Goal: Use online tool/utility: Utilize a website feature to perform a specific function

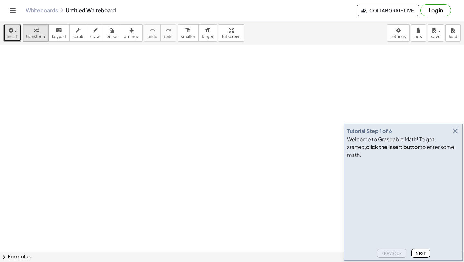
click at [13, 29] on span "button" at bounding box center [13, 31] width 1 height 5
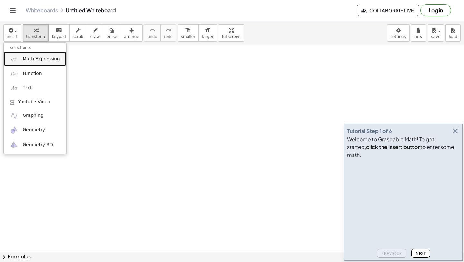
click at [33, 58] on span "Math Expression" at bounding box center [41, 59] width 37 height 6
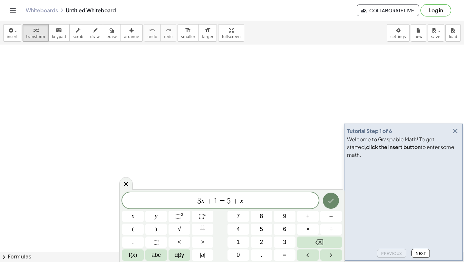
click at [334, 199] on icon "Done" at bounding box center [331, 201] width 8 height 8
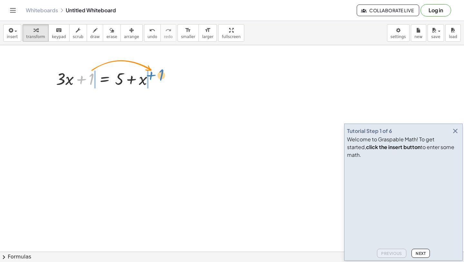
drag, startPoint x: 91, startPoint y: 79, endPoint x: 161, endPoint y: 75, distance: 70.4
click at [161, 75] on div at bounding box center [107, 78] width 109 height 22
click at [152, 33] on button "undo undo" at bounding box center [152, 32] width 17 height 17
drag, startPoint x: 57, startPoint y: 73, endPoint x: 62, endPoint y: 71, distance: 5.4
click at [66, 72] on div at bounding box center [107, 78] width 109 height 22
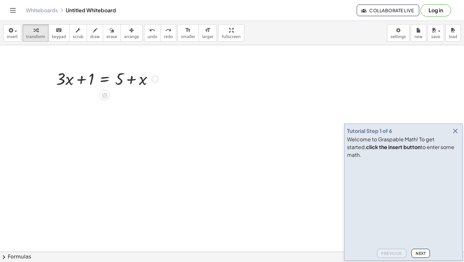
click at [105, 83] on div at bounding box center [107, 78] width 109 height 22
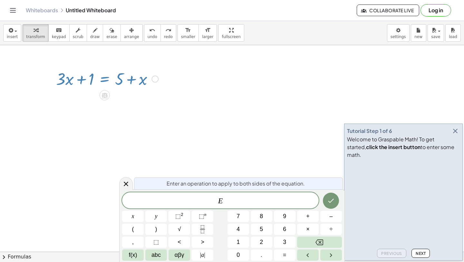
click at [106, 83] on div at bounding box center [107, 78] width 109 height 22
click at [132, 186] on div at bounding box center [126, 183] width 14 height 13
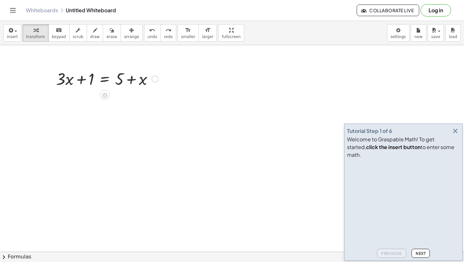
click at [108, 79] on div at bounding box center [107, 78] width 109 height 22
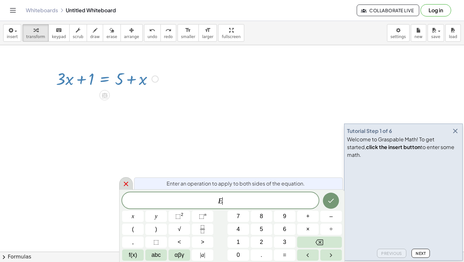
click at [128, 178] on div at bounding box center [126, 183] width 14 height 13
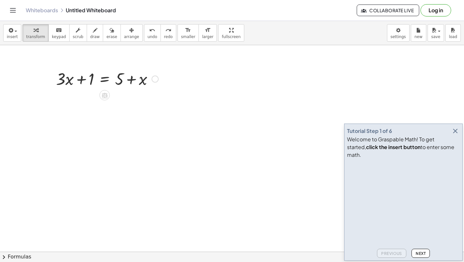
click at [120, 82] on div at bounding box center [107, 78] width 109 height 22
click at [135, 83] on div at bounding box center [107, 78] width 109 height 22
click at [134, 81] on div at bounding box center [107, 78] width 109 height 22
click at [77, 82] on div at bounding box center [107, 78] width 109 height 22
click at [82, 82] on div at bounding box center [107, 78] width 109 height 22
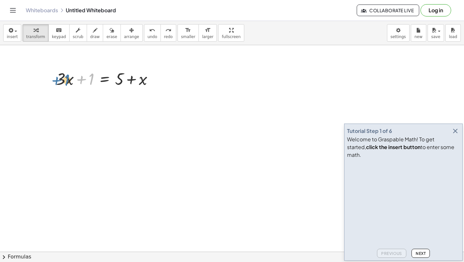
drag, startPoint x: 92, startPoint y: 79, endPoint x: 68, endPoint y: 80, distance: 24.2
click at [67, 80] on div at bounding box center [107, 78] width 109 height 22
drag, startPoint x: 93, startPoint y: 80, endPoint x: 66, endPoint y: 79, distance: 27.1
click at [66, 79] on div at bounding box center [107, 78] width 109 height 22
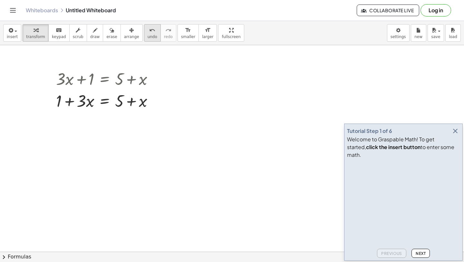
click at [150, 30] on div "undo" at bounding box center [153, 30] width 10 height 8
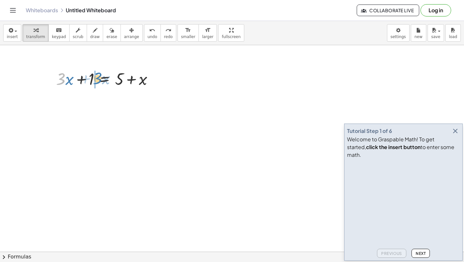
drag, startPoint x: 65, startPoint y: 81, endPoint x: 101, endPoint y: 80, distance: 36.1
click at [102, 80] on div at bounding box center [107, 78] width 109 height 22
click at [149, 32] on icon "undo" at bounding box center [152, 30] width 6 height 8
click at [435, 12] on button "Log in" at bounding box center [436, 10] width 31 height 12
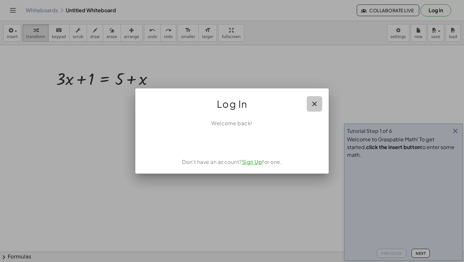
click at [316, 105] on icon "button" at bounding box center [315, 104] width 8 height 8
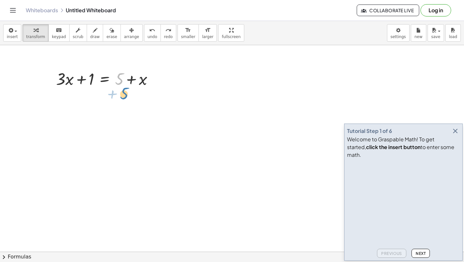
drag, startPoint x: 121, startPoint y: 81, endPoint x: 125, endPoint y: 102, distance: 21.9
drag, startPoint x: 118, startPoint y: 80, endPoint x: 107, endPoint y: 91, distance: 15.7
drag, startPoint x: 117, startPoint y: 82, endPoint x: 114, endPoint y: 86, distance: 4.6
drag, startPoint x: 89, startPoint y: 77, endPoint x: 118, endPoint y: 78, distance: 29.3
click at [118, 78] on div at bounding box center [107, 78] width 109 height 22
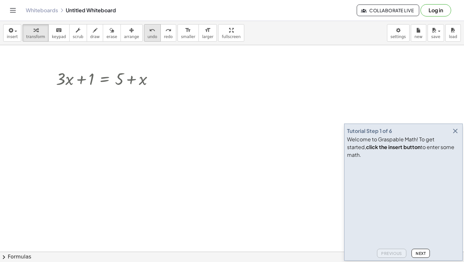
click at [149, 38] on span "undo" at bounding box center [153, 36] width 10 height 5
drag, startPoint x: 120, startPoint y: 83, endPoint x: 85, endPoint y: 84, distance: 34.5
click at [85, 84] on div at bounding box center [107, 78] width 109 height 22
click at [147, 34] on button "undo undo" at bounding box center [152, 32] width 17 height 17
drag, startPoint x: 91, startPoint y: 74, endPoint x: 62, endPoint y: 74, distance: 29.0
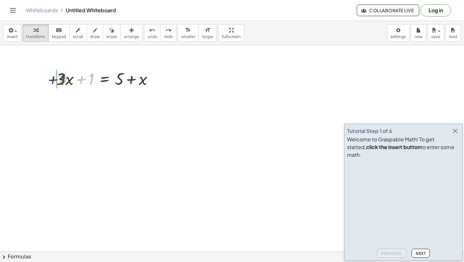
click at [62, 74] on div at bounding box center [107, 78] width 109 height 22
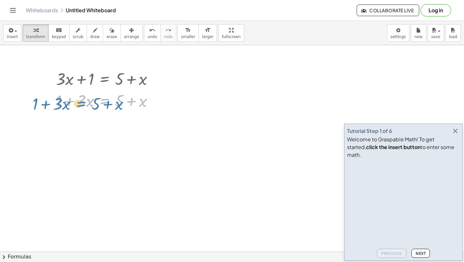
drag, startPoint x: 95, startPoint y: 105, endPoint x: 79, endPoint y: 104, distance: 15.8
click at [75, 106] on div at bounding box center [107, 100] width 109 height 22
drag, startPoint x: 119, startPoint y: 103, endPoint x: 58, endPoint y: 105, distance: 61.2
click at [58, 105] on div at bounding box center [107, 100] width 109 height 22
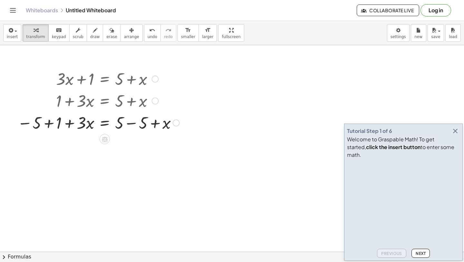
click at [108, 123] on div at bounding box center [98, 122] width 169 height 22
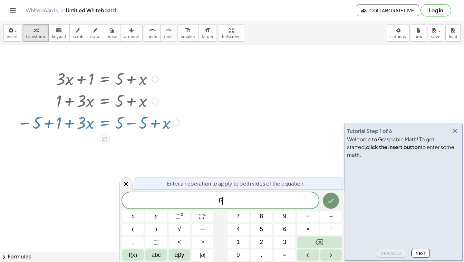
click at [107, 128] on div at bounding box center [98, 122] width 169 height 22
click at [125, 181] on icon at bounding box center [126, 184] width 8 height 8
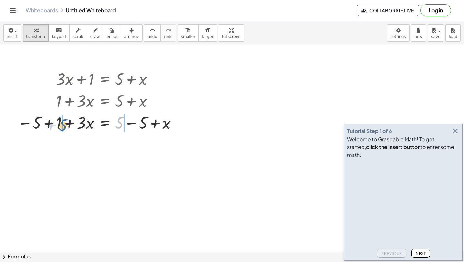
drag, startPoint x: 122, startPoint y: 120, endPoint x: 65, endPoint y: 122, distance: 56.4
click at [65, 122] on div at bounding box center [98, 122] width 169 height 22
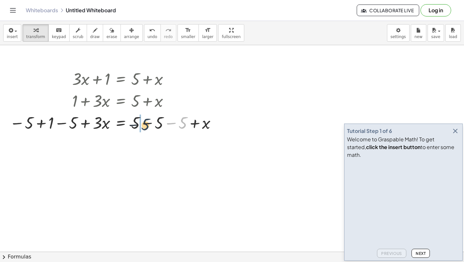
drag, startPoint x: 183, startPoint y: 122, endPoint x: 143, endPoint y: 124, distance: 39.7
drag, startPoint x: 205, startPoint y: 129, endPoint x: 119, endPoint y: 125, distance: 86.1
click at [120, 125] on div at bounding box center [114, 122] width 216 height 22
click at [68, 123] on div at bounding box center [114, 122] width 216 height 22
click at [61, 124] on div at bounding box center [124, 122] width 195 height 22
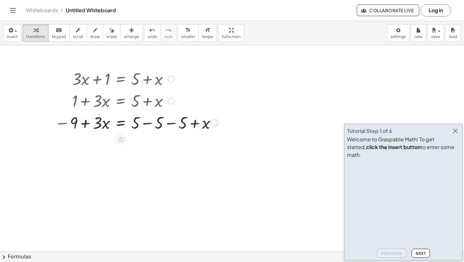
click at [61, 124] on div at bounding box center [114, 122] width 216 height 22
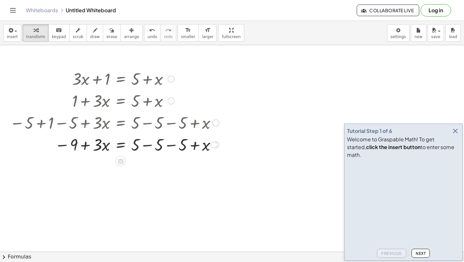
click at [65, 124] on div at bounding box center [114, 122] width 216 height 22
click at [148, 144] on div at bounding box center [114, 144] width 216 height 22
click at [150, 146] on div at bounding box center [114, 144] width 216 height 22
click at [140, 145] on div at bounding box center [114, 144] width 216 height 22
click at [57, 147] on div at bounding box center [114, 144] width 216 height 22
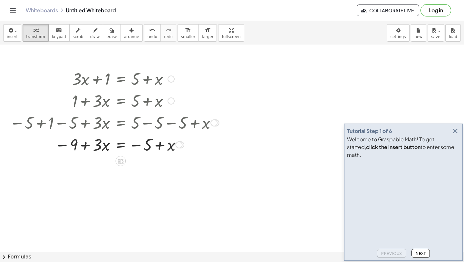
click at [58, 147] on div at bounding box center [114, 144] width 216 height 22
click at [21, 124] on div at bounding box center [114, 122] width 216 height 22
click at [86, 146] on div at bounding box center [114, 144] width 216 height 22
click at [123, 145] on div at bounding box center [114, 144] width 216 height 22
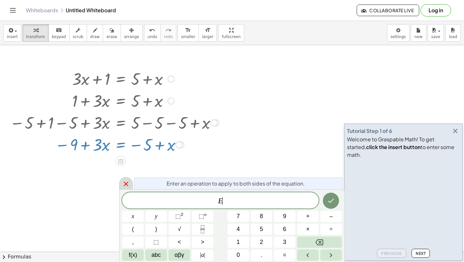
click at [126, 185] on icon at bounding box center [126, 184] width 8 height 8
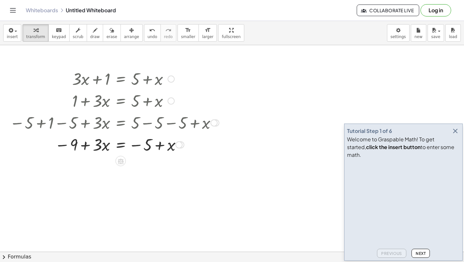
click at [172, 149] on div at bounding box center [114, 144] width 216 height 22
drag, startPoint x: 156, startPoint y: 142, endPoint x: 99, endPoint y: 142, distance: 57.0
click at [99, 142] on div at bounding box center [114, 144] width 216 height 22
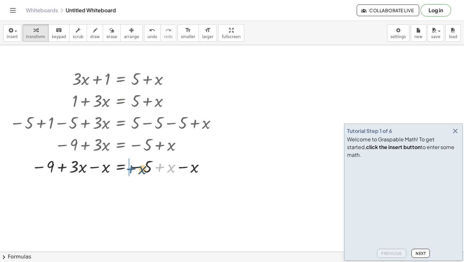
drag, startPoint x: 159, startPoint y: 160, endPoint x: 106, endPoint y: 147, distance: 54.2
click at [121, 79] on div "+ · 3 · x + 1 = + 5 + x + 1 + · 3 · x = + 5 + x − 5 + 1 + · 3 · x = + 5 − 5 + x…" at bounding box center [121, 79] width 0 height 0
click at [42, 169] on div at bounding box center [114, 166] width 216 height 22
click at [42, 167] on div at bounding box center [114, 166] width 216 height 22
drag, startPoint x: 42, startPoint y: 167, endPoint x: 135, endPoint y: 171, distance: 93.5
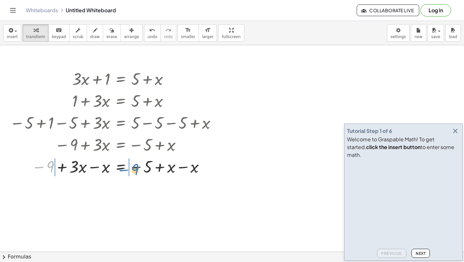
click at [135, 171] on div at bounding box center [114, 166] width 216 height 22
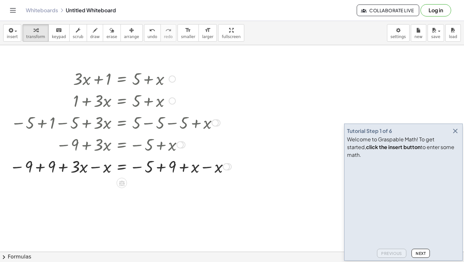
click at [22, 169] on div at bounding box center [120, 166] width 228 height 22
click at [21, 164] on div at bounding box center [120, 166] width 228 height 22
click at [38, 166] on div at bounding box center [120, 166] width 228 height 22
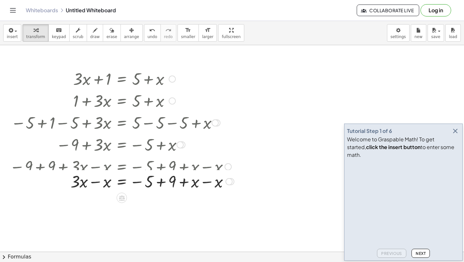
click at [43, 167] on div at bounding box center [121, 166] width 231 height 22
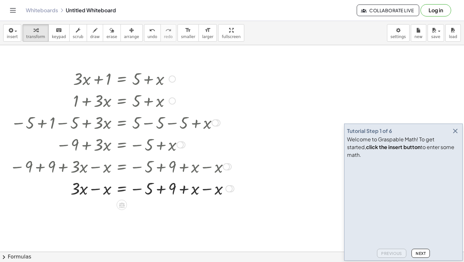
click at [134, 193] on div at bounding box center [121, 188] width 231 height 22
click at [134, 190] on div at bounding box center [121, 188] width 231 height 22
click at [158, 187] on div at bounding box center [121, 188] width 231 height 22
click at [97, 211] on div at bounding box center [121, 210] width 231 height 22
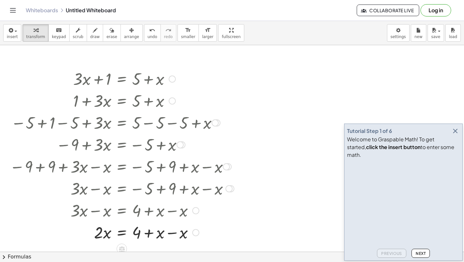
click at [171, 234] on div at bounding box center [121, 232] width 231 height 22
click at [148, 37] on span "undo" at bounding box center [153, 36] width 10 height 5
click at [148, 38] on span "undo" at bounding box center [153, 36] width 10 height 5
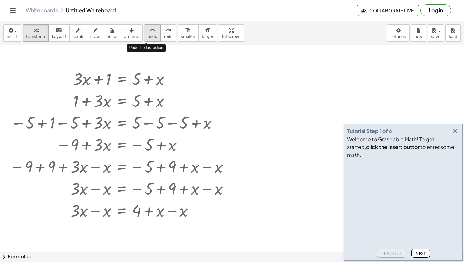
click at [148, 38] on span "undo" at bounding box center [153, 36] width 10 height 5
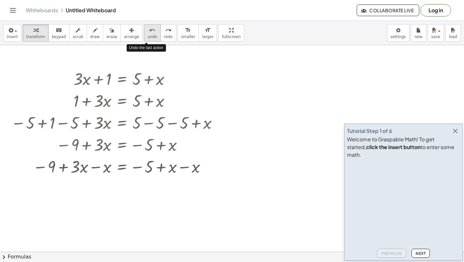
click at [148, 38] on span "undo" at bounding box center [153, 36] width 10 height 5
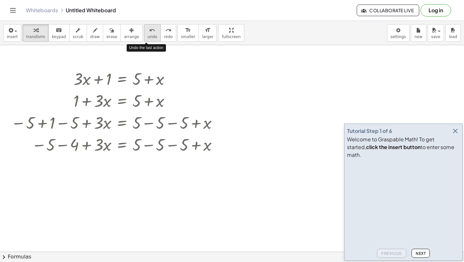
click at [148, 38] on span "undo" at bounding box center [153, 36] width 10 height 5
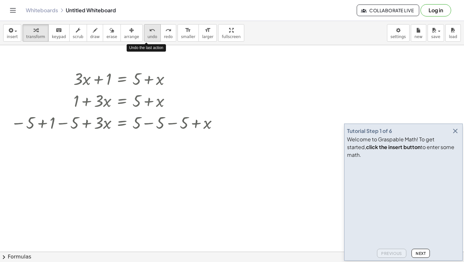
click at [148, 38] on span "undo" at bounding box center [153, 36] width 10 height 5
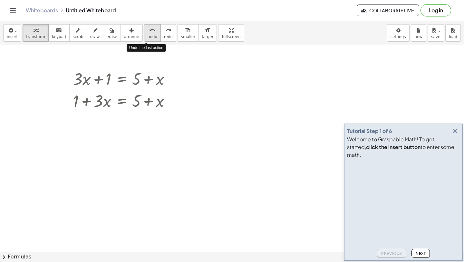
click at [148, 38] on span "undo" at bounding box center [153, 36] width 10 height 5
click at [146, 41] on button "undo undo" at bounding box center [152, 32] width 17 height 17
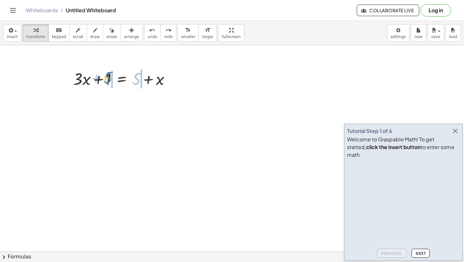
drag, startPoint x: 139, startPoint y: 75, endPoint x: 110, endPoint y: 74, distance: 28.7
click at [110, 74] on div at bounding box center [124, 78] width 109 height 22
click at [144, 37] on button "undo undo" at bounding box center [152, 32] width 17 height 17
drag, startPoint x: 108, startPoint y: 80, endPoint x: 90, endPoint y: 81, distance: 18.4
click at [90, 81] on div at bounding box center [124, 78] width 109 height 22
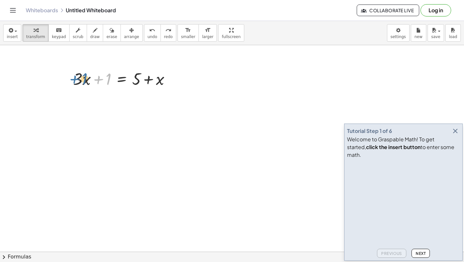
drag, startPoint x: 109, startPoint y: 80, endPoint x: 85, endPoint y: 80, distance: 23.8
click at [85, 80] on div at bounding box center [124, 78] width 109 height 22
click at [122, 93] on icon at bounding box center [122, 94] width 6 height 5
click at [117, 98] on div "+ − × ÷" at bounding box center [124, 94] width 57 height 12
drag, startPoint x: 130, startPoint y: 97, endPoint x: 124, endPoint y: 97, distance: 6.1
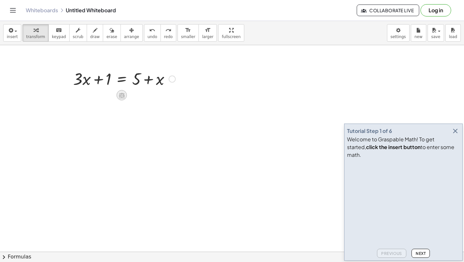
click at [124, 97] on div "+ · 3 · x + 1 = + 5 + x" at bounding box center [232, 251] width 464 height 412
click at [124, 97] on icon at bounding box center [122, 94] width 6 height 5
click at [107, 94] on div "−" at bounding box center [109, 95] width 10 height 10
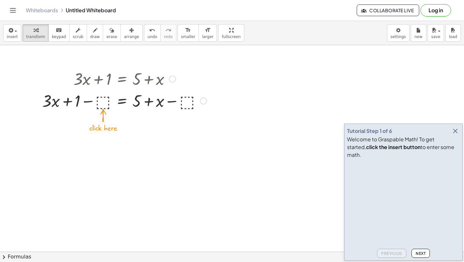
click at [105, 96] on div at bounding box center [124, 100] width 171 height 22
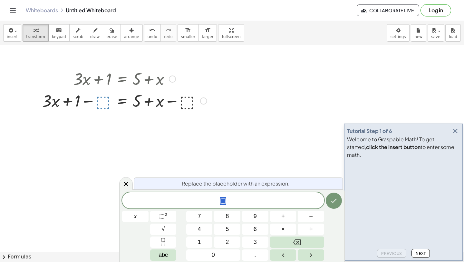
click at [102, 108] on div at bounding box center [124, 100] width 171 height 22
click at [102, 103] on div at bounding box center [124, 100] width 171 height 22
click at [150, 32] on div "undo" at bounding box center [153, 30] width 10 height 8
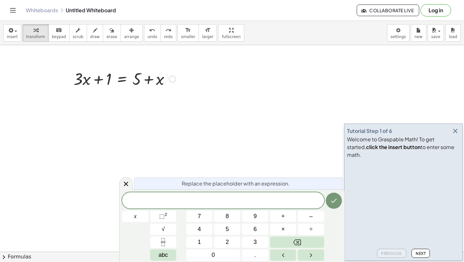
click at [173, 79] on div at bounding box center [172, 78] width 7 height 7
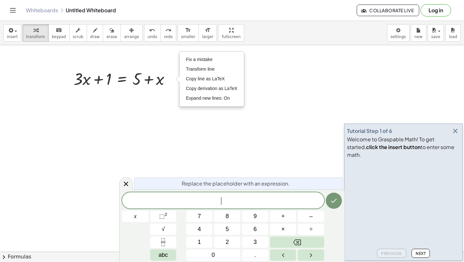
click at [160, 114] on div at bounding box center [232, 251] width 464 height 412
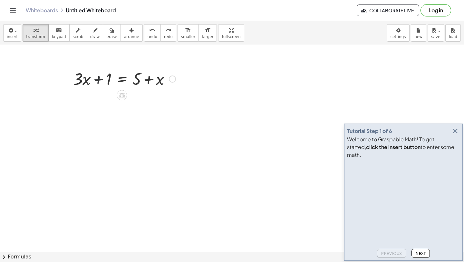
click at [98, 81] on div at bounding box center [124, 78] width 171 height 22
click at [125, 74] on div at bounding box center [124, 78] width 171 height 22
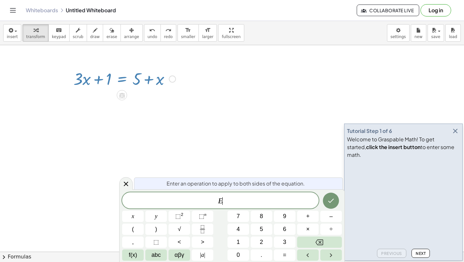
click at [125, 77] on div at bounding box center [124, 78] width 171 height 22
click at [121, 80] on div at bounding box center [124, 78] width 171 height 22
click at [140, 111] on div "+ · 3 · x + 1 = + 5 + x Fix a mistake Transform line Copy line as LaTeX Copy de…" at bounding box center [122, 89] width 179 height 47
click at [127, 183] on icon at bounding box center [126, 183] width 5 height 5
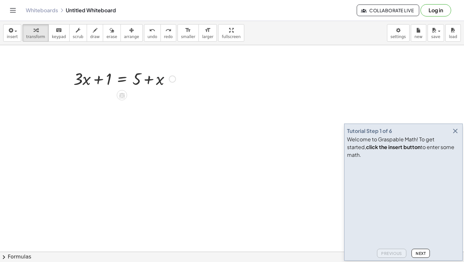
click at [159, 86] on div at bounding box center [124, 78] width 171 height 22
click at [159, 79] on div at bounding box center [124, 78] width 171 height 22
click at [149, 79] on div at bounding box center [124, 78] width 171 height 22
click at [76, 82] on div at bounding box center [124, 78] width 171 height 22
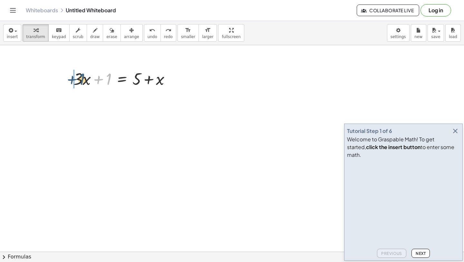
drag, startPoint x: 108, startPoint y: 82, endPoint x: 81, endPoint y: 82, distance: 26.7
click at [81, 82] on div at bounding box center [124, 78] width 171 height 22
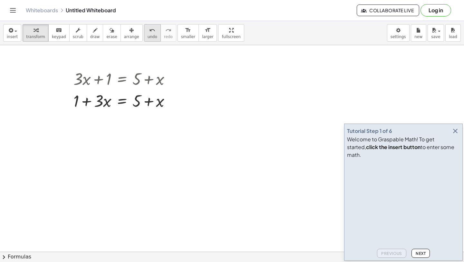
click at [148, 36] on span "undo" at bounding box center [153, 36] width 10 height 5
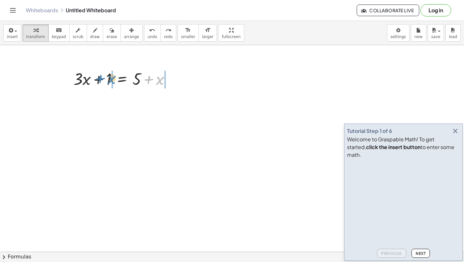
drag, startPoint x: 147, startPoint y: 79, endPoint x: 98, endPoint y: 79, distance: 49.3
click at [98, 79] on div at bounding box center [124, 78] width 171 height 22
click at [148, 35] on span "undo" at bounding box center [153, 36] width 10 height 5
drag, startPoint x: 138, startPoint y: 81, endPoint x: 85, endPoint y: 77, distance: 52.7
click at [85, 77] on div at bounding box center [124, 78] width 124 height 22
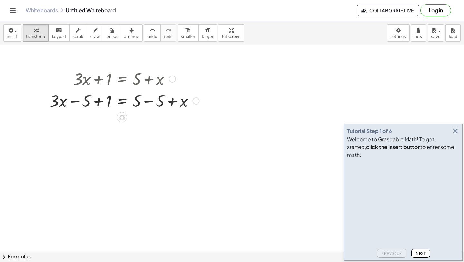
click at [147, 100] on div at bounding box center [124, 100] width 171 height 22
click at [72, 102] on div at bounding box center [136, 100] width 195 height 22
click at [73, 123] on div at bounding box center [124, 122] width 171 height 22
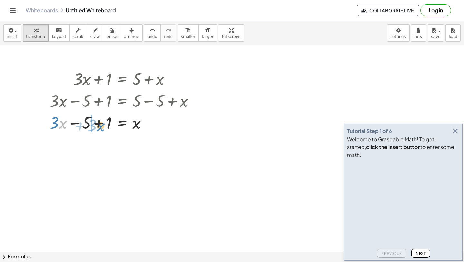
drag, startPoint x: 60, startPoint y: 123, endPoint x: 98, endPoint y: 126, distance: 37.8
click at [98, 126] on div at bounding box center [124, 122] width 171 height 22
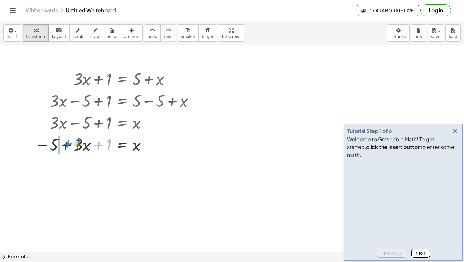
drag, startPoint x: 107, startPoint y: 147, endPoint x: 75, endPoint y: 146, distance: 31.9
click at [75, 146] on div at bounding box center [124, 144] width 171 height 22
drag, startPoint x: 105, startPoint y: 145, endPoint x: 78, endPoint y: 145, distance: 27.1
click at [78, 145] on div at bounding box center [124, 144] width 171 height 22
click at [85, 145] on div at bounding box center [124, 144] width 171 height 22
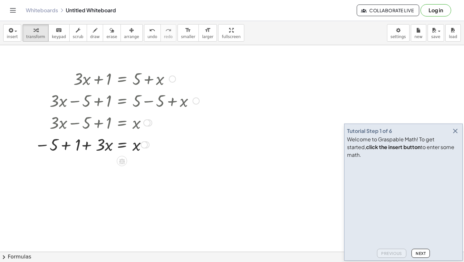
click at [65, 145] on div at bounding box center [124, 144] width 171 height 22
click at [86, 167] on div at bounding box center [124, 166] width 171 height 22
click at [67, 167] on div at bounding box center [124, 166] width 171 height 22
click at [64, 167] on div at bounding box center [124, 166] width 171 height 22
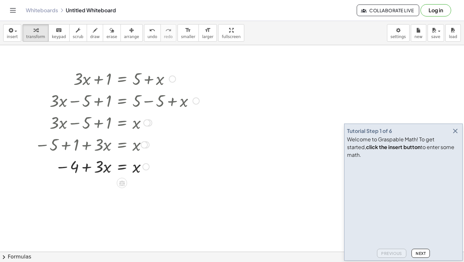
click at [122, 167] on div at bounding box center [124, 166] width 171 height 22
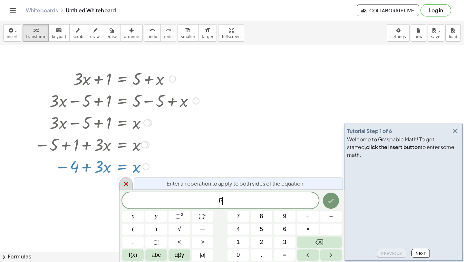
click at [123, 184] on icon at bounding box center [126, 184] width 8 height 8
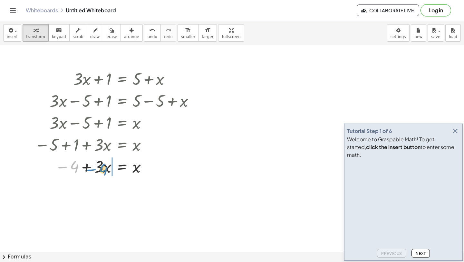
drag, startPoint x: 69, startPoint y: 168, endPoint x: 96, endPoint y: 169, distance: 27.4
click at [96, 169] on div at bounding box center [124, 166] width 171 height 22
drag, startPoint x: 104, startPoint y: 167, endPoint x: 65, endPoint y: 167, distance: 39.0
click at [65, 167] on div at bounding box center [124, 166] width 171 height 22
drag, startPoint x: 76, startPoint y: 188, endPoint x: 105, endPoint y: 186, distance: 29.1
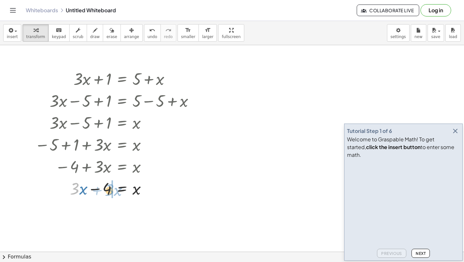
click at [105, 186] on div at bounding box center [124, 188] width 171 height 22
drag, startPoint x: 107, startPoint y: 190, endPoint x: 84, endPoint y: 189, distance: 23.3
click at [84, 189] on div at bounding box center [124, 188] width 171 height 22
click at [135, 190] on div at bounding box center [124, 188] width 171 height 22
drag, startPoint x: 76, startPoint y: 188, endPoint x: 105, endPoint y: 189, distance: 28.4
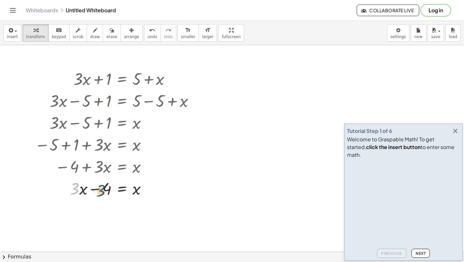
click at [105, 189] on div at bounding box center [124, 188] width 171 height 22
click at [150, 35] on span "undo" at bounding box center [153, 36] width 10 height 5
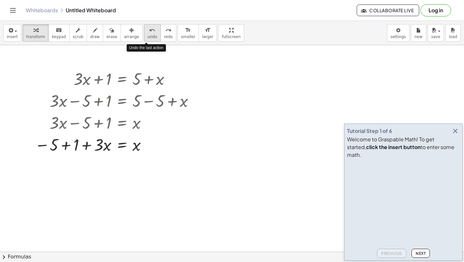
click at [150, 34] on span "undo" at bounding box center [153, 36] width 10 height 5
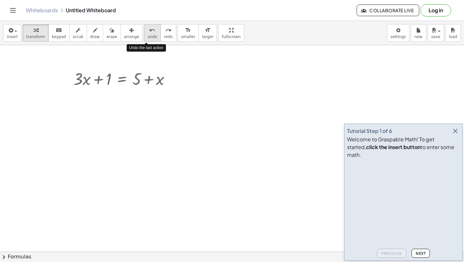
click at [150, 34] on span "undo" at bounding box center [153, 36] width 10 height 5
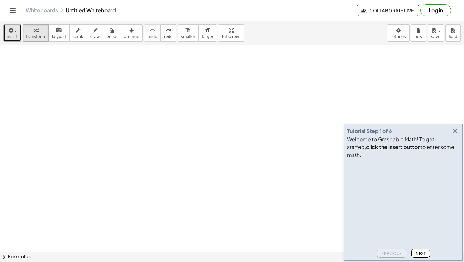
click at [12, 36] on span "insert" at bounding box center [12, 36] width 11 height 5
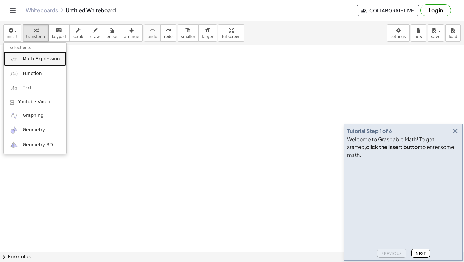
click at [36, 59] on span "Math Expression" at bounding box center [41, 59] width 37 height 6
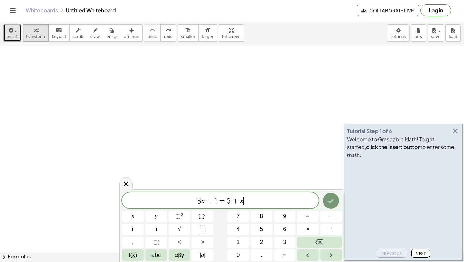
click at [6, 27] on button "insert" at bounding box center [12, 32] width 18 height 17
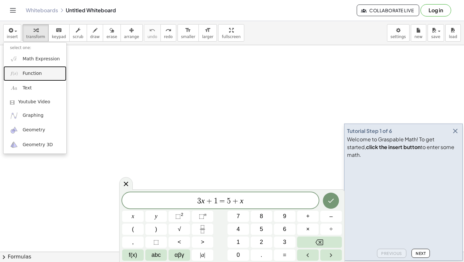
click at [32, 73] on span "Function" at bounding box center [32, 73] width 19 height 6
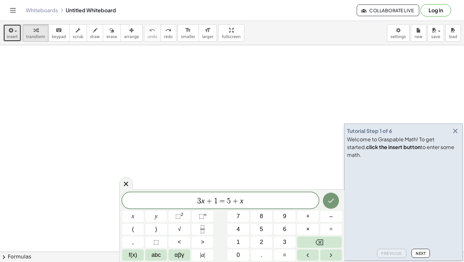
click at [15, 33] on div "button" at bounding box center [12, 30] width 11 height 8
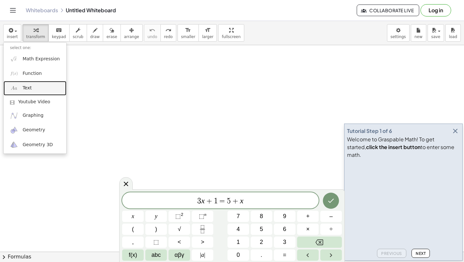
click at [35, 86] on link "Text" at bounding box center [35, 88] width 63 height 15
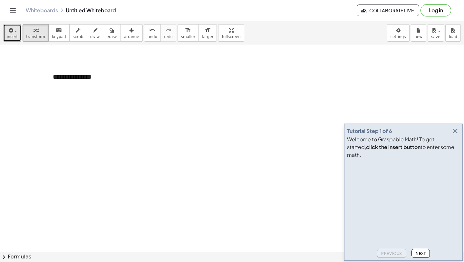
click at [13, 33] on span "button" at bounding box center [13, 31] width 1 height 5
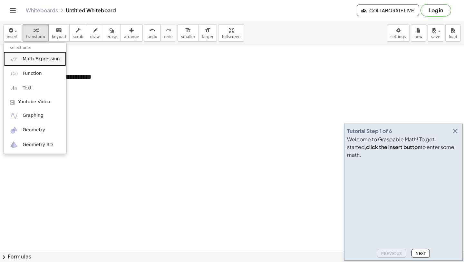
click at [24, 62] on link "Math Expression" at bounding box center [35, 59] width 63 height 15
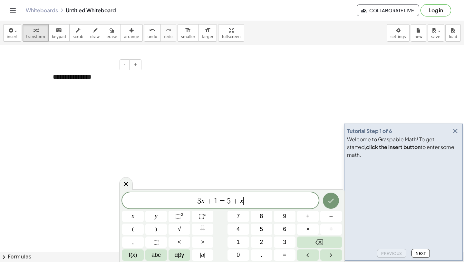
click at [90, 82] on div "**********" at bounding box center [94, 77] width 97 height 22
click at [138, 62] on button "+" at bounding box center [135, 64] width 12 height 11
click at [130, 63] on button "-" at bounding box center [125, 64] width 10 height 11
click at [136, 68] on button "+" at bounding box center [135, 64] width 12 height 11
click at [125, 65] on span "-" at bounding box center [125, 64] width 2 height 5
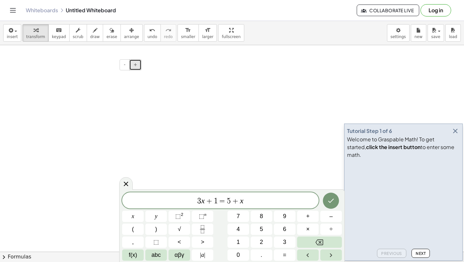
click at [134, 67] on button "+" at bounding box center [135, 64] width 12 height 11
click at [216, 134] on div at bounding box center [232, 251] width 464 height 412
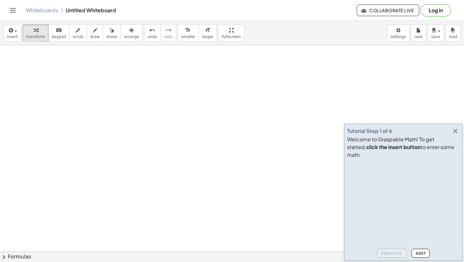
click at [339, 208] on div at bounding box center [232, 251] width 464 height 412
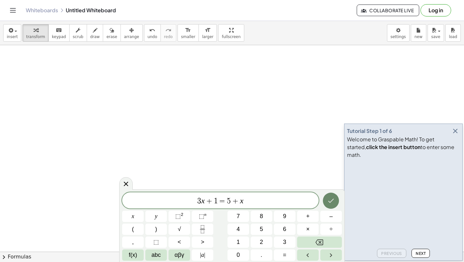
click at [333, 205] on button "Done" at bounding box center [331, 200] width 16 height 16
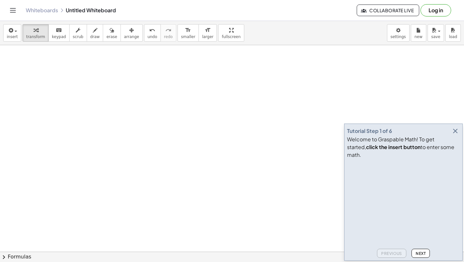
click at [429, 209] on video at bounding box center [395, 185] width 97 height 48
click at [444, 209] on video at bounding box center [395, 185] width 97 height 48
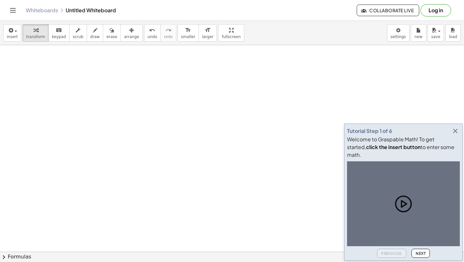
click at [403, 201] on icon at bounding box center [403, 203] width 5 height 6
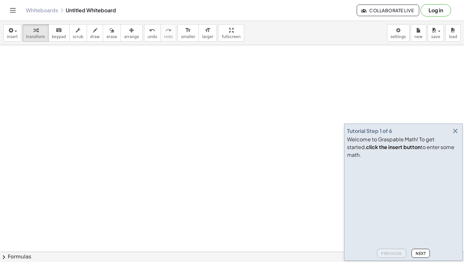
click at [400, 197] on video at bounding box center [395, 185] width 97 height 48
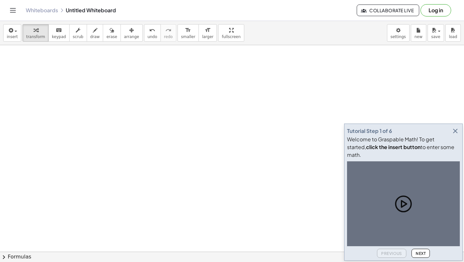
click at [403, 205] on icon at bounding box center [403, 203] width 5 height 6
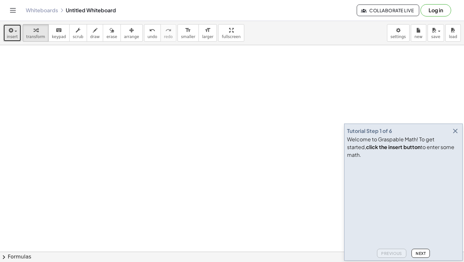
click at [13, 31] on icon "button" at bounding box center [10, 30] width 6 height 8
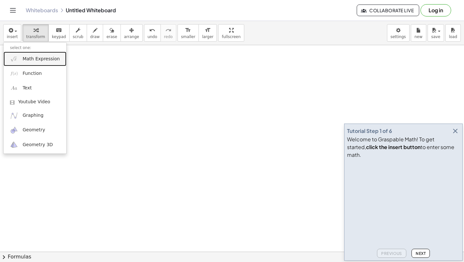
click at [26, 56] on span "Math Expression" at bounding box center [41, 59] width 37 height 6
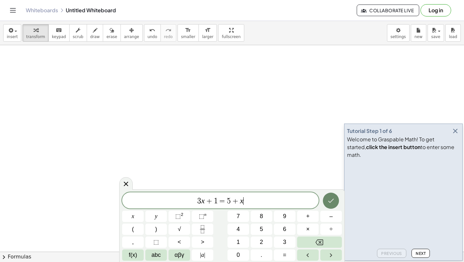
click at [333, 207] on button "Done" at bounding box center [331, 200] width 16 height 16
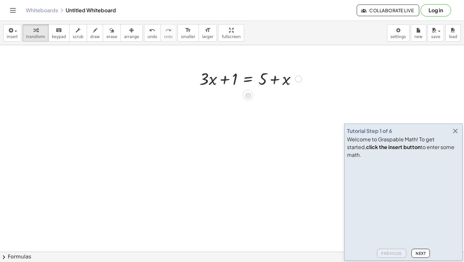
click at [249, 99] on div at bounding box center [248, 95] width 10 height 10
click at [247, 92] on span "×" at bounding box center [248, 95] width 4 height 9
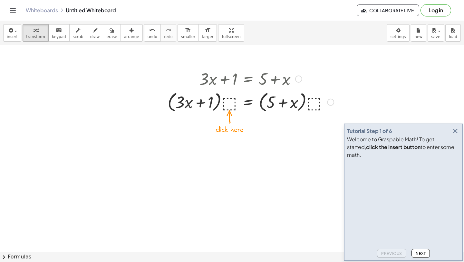
click at [230, 106] on div at bounding box center [250, 101] width 173 height 24
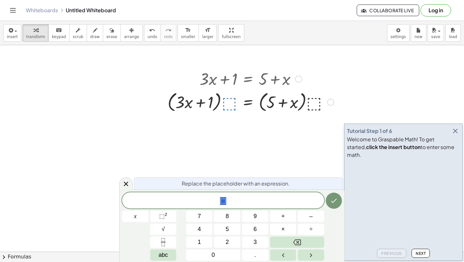
click at [217, 200] on span "⬚" at bounding box center [223, 200] width 202 height 9
click at [229, 102] on div at bounding box center [250, 101] width 173 height 24
click at [233, 106] on div at bounding box center [250, 101] width 173 height 24
drag, startPoint x: 228, startPoint y: 102, endPoint x: 228, endPoint y: 109, distance: 6.8
click at [228, 102] on div at bounding box center [250, 101] width 173 height 24
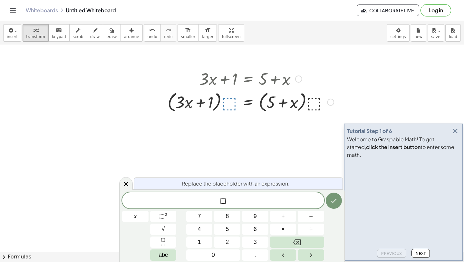
click at [232, 100] on div at bounding box center [250, 101] width 173 height 24
click at [247, 116] on div at bounding box center [232, 251] width 464 height 412
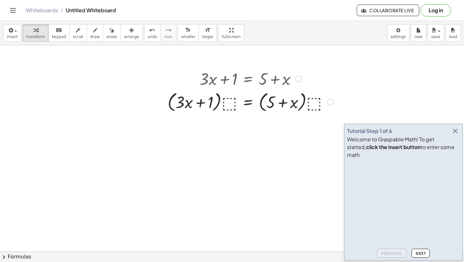
click at [295, 81] on div at bounding box center [250, 78] width 173 height 22
click at [296, 81] on div at bounding box center [298, 78] width 7 height 7
click at [264, 186] on div at bounding box center [232, 251] width 464 height 412
click at [152, 35] on button "undo undo" at bounding box center [152, 32] width 17 height 17
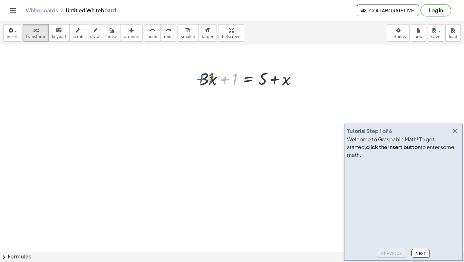
drag, startPoint x: 235, startPoint y: 82, endPoint x: 211, endPoint y: 81, distance: 23.9
click at [211, 81] on div at bounding box center [250, 78] width 109 height 22
click at [236, 81] on div at bounding box center [250, 78] width 109 height 22
drag, startPoint x: 236, startPoint y: 81, endPoint x: 207, endPoint y: 83, distance: 28.8
click at [207, 83] on div at bounding box center [250, 78] width 109 height 22
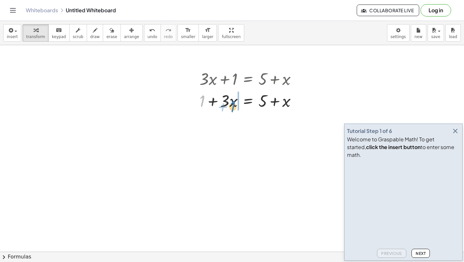
drag, startPoint x: 203, startPoint y: 97, endPoint x: 233, endPoint y: 102, distance: 30.6
click at [233, 102] on div at bounding box center [250, 100] width 109 height 22
click at [147, 41] on button "undo undo" at bounding box center [152, 32] width 17 height 17
click at [149, 26] on icon "undo" at bounding box center [152, 30] width 6 height 8
drag, startPoint x: 263, startPoint y: 83, endPoint x: 266, endPoint y: 105, distance: 21.8
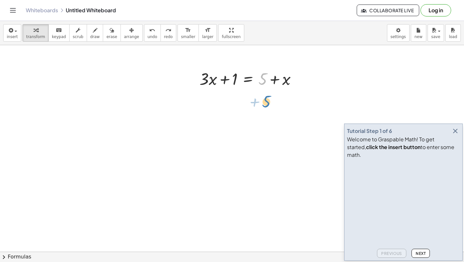
click at [266, 105] on div "- + + · 3 · x + 1 = + 5 + x + 5 + · 3 · x + 1 = + 5 + x" at bounding box center [232, 251] width 464 height 412
drag, startPoint x: 262, startPoint y: 78, endPoint x: 206, endPoint y: 85, distance: 56.8
click at [206, 85] on div at bounding box center [250, 78] width 109 height 22
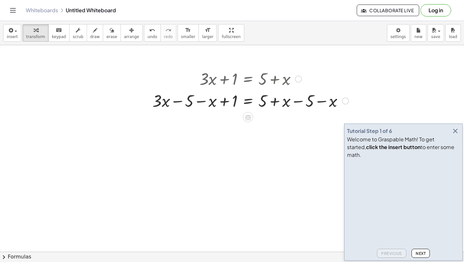
click at [296, 102] on div at bounding box center [250, 100] width 203 height 22
click at [320, 102] on div at bounding box center [250, 100] width 203 height 22
click at [273, 102] on div at bounding box center [250, 100] width 203 height 22
click at [227, 103] on div at bounding box center [250, 100] width 203 height 22
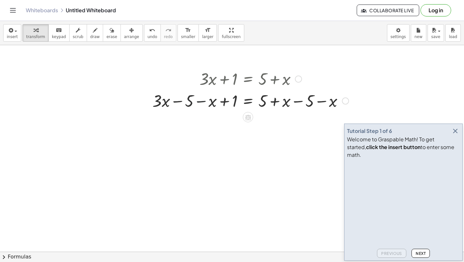
click at [207, 102] on div at bounding box center [250, 100] width 203 height 22
click at [204, 102] on div at bounding box center [250, 100] width 203 height 22
click at [178, 101] on div at bounding box center [250, 100] width 203 height 22
click at [152, 39] on button "undo undo" at bounding box center [152, 32] width 17 height 17
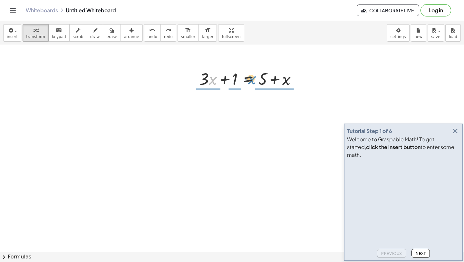
drag, startPoint x: 209, startPoint y: 80, endPoint x: 249, endPoint y: 79, distance: 39.6
click at [249, 79] on div at bounding box center [250, 78] width 109 height 22
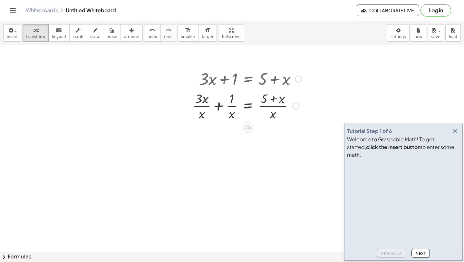
click at [234, 107] on div at bounding box center [246, 105] width 115 height 32
click at [219, 107] on div at bounding box center [246, 105] width 115 height 32
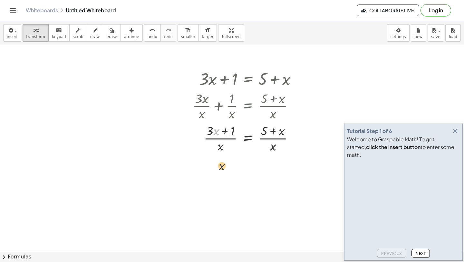
drag, startPoint x: 220, startPoint y: 121, endPoint x: 226, endPoint y: 158, distance: 37.2
click at [226, 158] on div "- + + · 3 · x + 1 = + 5 + x + · 3 · x + 1 = + 5 + x + · 3 · x · x + · 1 · x = ·…" at bounding box center [232, 251] width 464 height 412
drag, startPoint x: 274, startPoint y: 139, endPoint x: 210, endPoint y: 143, distance: 64.6
click at [210, 143] on div at bounding box center [246, 137] width 115 height 32
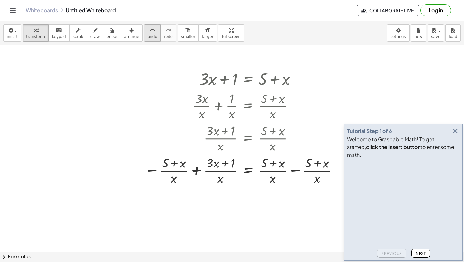
click at [148, 39] on span "undo" at bounding box center [153, 36] width 10 height 5
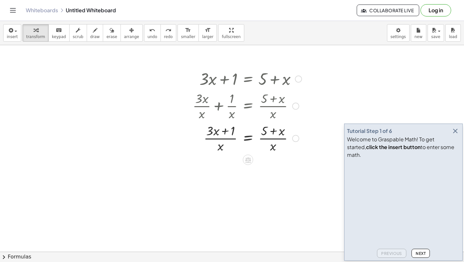
click at [248, 136] on div at bounding box center [246, 137] width 115 height 32
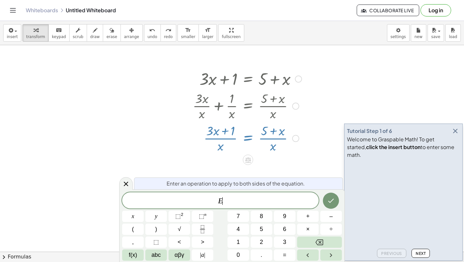
click at [231, 203] on span "E ​" at bounding box center [220, 200] width 197 height 9
click at [129, 183] on icon at bounding box center [126, 184] width 8 height 8
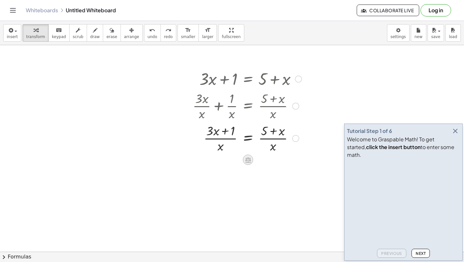
click at [249, 159] on icon at bounding box center [248, 159] width 6 height 5
click at [235, 160] on span "−" at bounding box center [235, 159] width 4 height 9
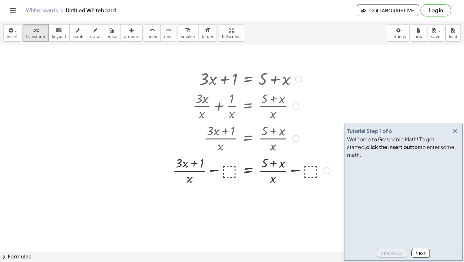
drag, startPoint x: 279, startPoint y: 133, endPoint x: 206, endPoint y: 164, distance: 78.9
click at [248, 79] on div "+ · 3 · x + 1 = + 5 + x + · 3 · x · x + · 1 · x = · ( + 5 + x ) · x · ( + · 3 ·…" at bounding box center [248, 79] width 0 height 0
click at [233, 169] on div at bounding box center [251, 170] width 164 height 32
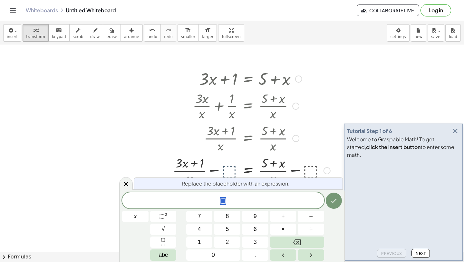
click at [233, 169] on div at bounding box center [251, 170] width 164 height 32
click at [149, 210] on div at bounding box center [135, 215] width 26 height 11
click at [331, 207] on button "Done" at bounding box center [334, 200] width 16 height 16
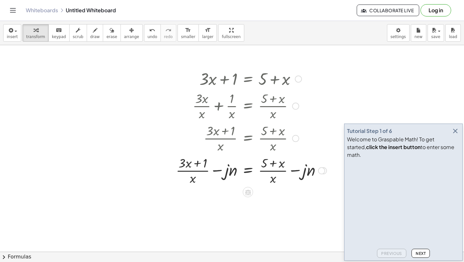
click at [238, 174] on div at bounding box center [251, 170] width 157 height 32
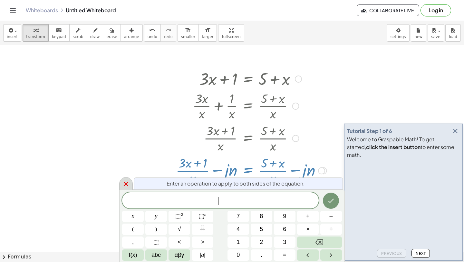
click at [124, 185] on icon at bounding box center [126, 184] width 8 height 8
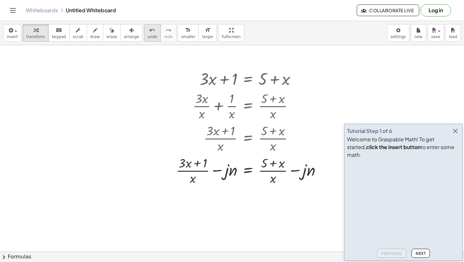
click at [146, 39] on button "undo undo" at bounding box center [152, 32] width 17 height 17
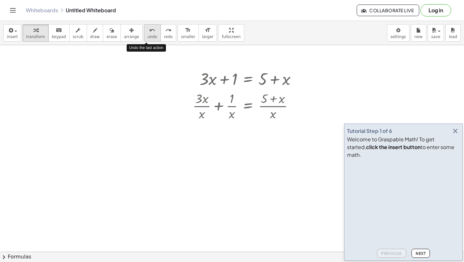
click at [146, 39] on button "undo undo" at bounding box center [152, 32] width 17 height 17
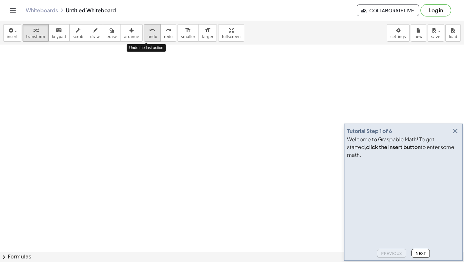
click at [146, 39] on button "undo undo" at bounding box center [152, 32] width 17 height 17
click at [14, 38] on span "insert" at bounding box center [12, 36] width 11 height 5
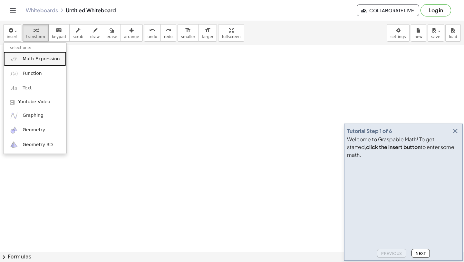
click at [42, 61] on span "Math Expression" at bounding box center [41, 59] width 37 height 6
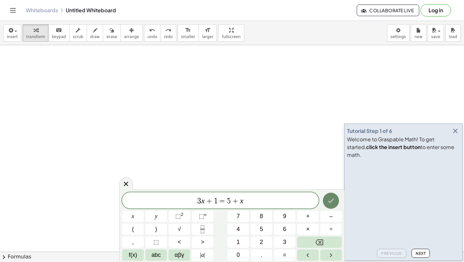
click at [332, 205] on button "Done" at bounding box center [331, 200] width 16 height 16
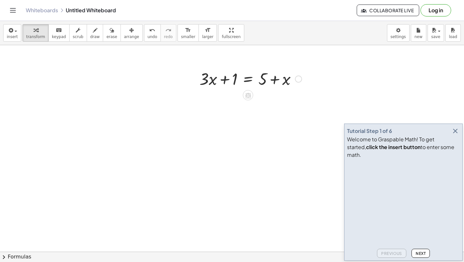
click at [244, 80] on div at bounding box center [250, 78] width 109 height 22
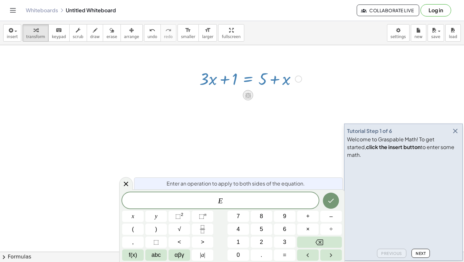
click at [247, 95] on icon at bounding box center [248, 94] width 6 height 5
click at [231, 95] on div "−" at bounding box center [235, 95] width 10 height 10
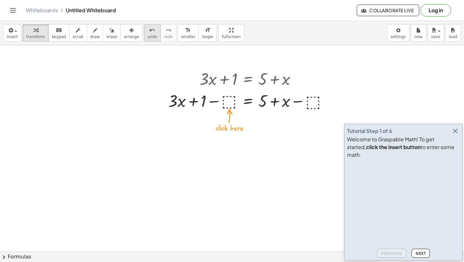
click at [149, 29] on icon "undo" at bounding box center [152, 30] width 6 height 8
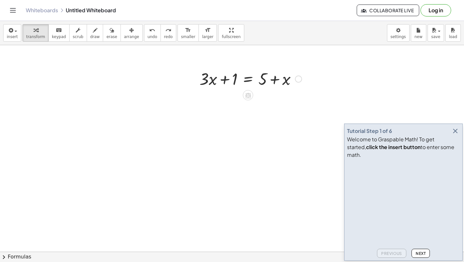
click at [247, 81] on div at bounding box center [250, 78] width 109 height 22
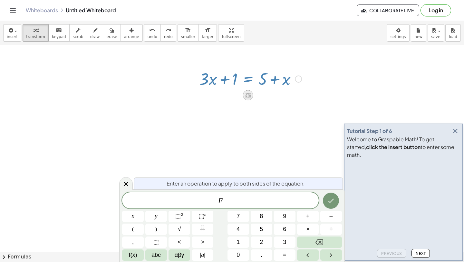
click at [252, 97] on div at bounding box center [248, 95] width 10 height 10
click at [234, 96] on span "−" at bounding box center [235, 95] width 4 height 9
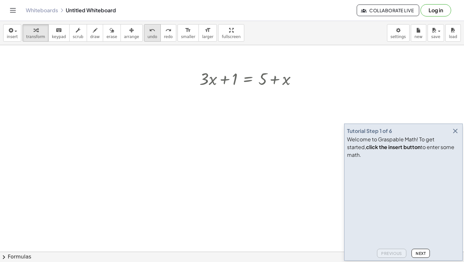
click at [149, 34] on button "undo undo" at bounding box center [152, 32] width 17 height 17
click at [250, 82] on div at bounding box center [250, 78] width 109 height 22
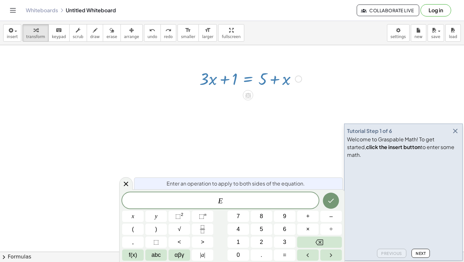
click at [253, 92] on div at bounding box center [250, 94] width 5 height 12
click at [250, 99] on div at bounding box center [248, 95] width 10 height 10
click at [222, 96] on span "+" at bounding box center [222, 95] width 4 height 9
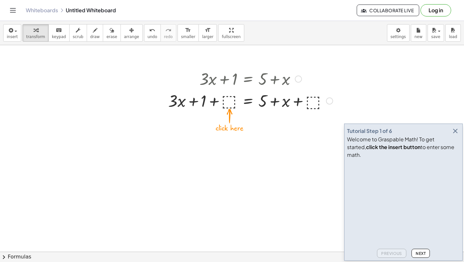
click at [232, 103] on div at bounding box center [250, 100] width 171 height 22
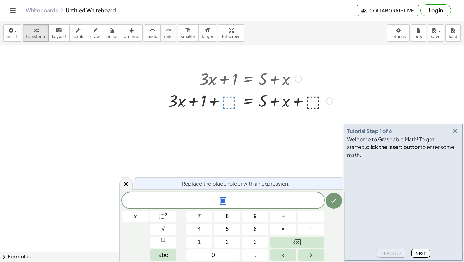
click at [211, 109] on div at bounding box center [250, 100] width 171 height 22
click at [226, 107] on div at bounding box center [250, 100] width 171 height 22
click at [225, 208] on div "⬚ x 7 8 9 + – 4 5 6 × ÷ ⬚ 2 √ abc 1 2 3 0 ." at bounding box center [232, 226] width 220 height 68
click at [224, 204] on span "⬚ ​" at bounding box center [223, 200] width 202 height 9
click at [333, 202] on icon "Done" at bounding box center [334, 201] width 8 height 8
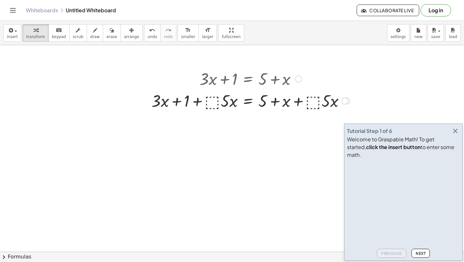
click at [325, 102] on div at bounding box center [250, 100] width 205 height 22
click at [298, 102] on div at bounding box center [250, 100] width 205 height 22
click at [280, 103] on div at bounding box center [250, 100] width 205 height 22
click at [276, 103] on div at bounding box center [250, 100] width 205 height 22
click at [244, 103] on div at bounding box center [250, 100] width 205 height 22
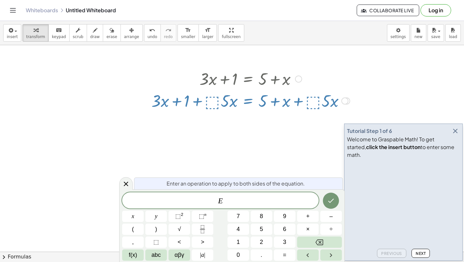
click at [245, 105] on div at bounding box center [250, 100] width 205 height 22
drag, startPoint x: 249, startPoint y: 102, endPoint x: 209, endPoint y: 95, distance: 41.2
click at [209, 94] on div at bounding box center [250, 100] width 205 height 22
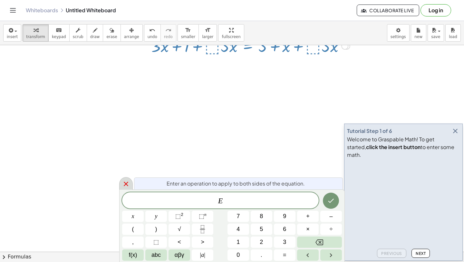
click at [127, 182] on icon at bounding box center [126, 184] width 8 height 8
